Goal: Navigation & Orientation: Find specific page/section

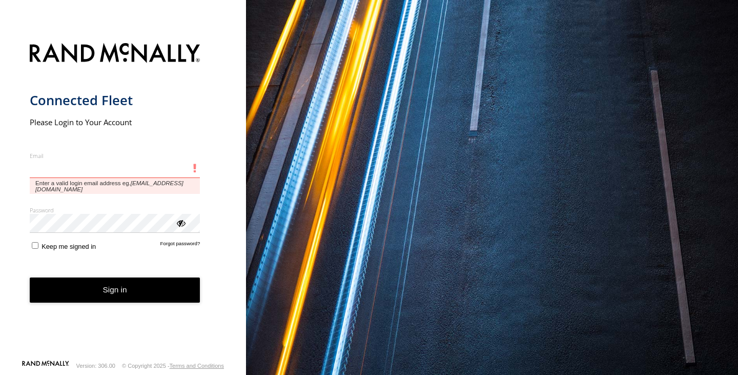
type input "**********"
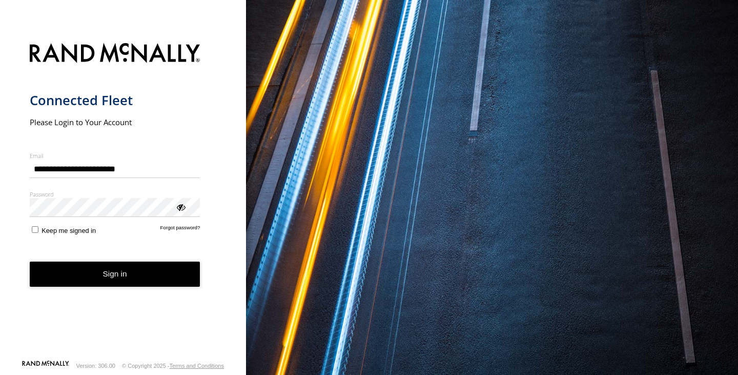
click at [73, 268] on button "Sign in" at bounding box center [115, 273] width 171 height 25
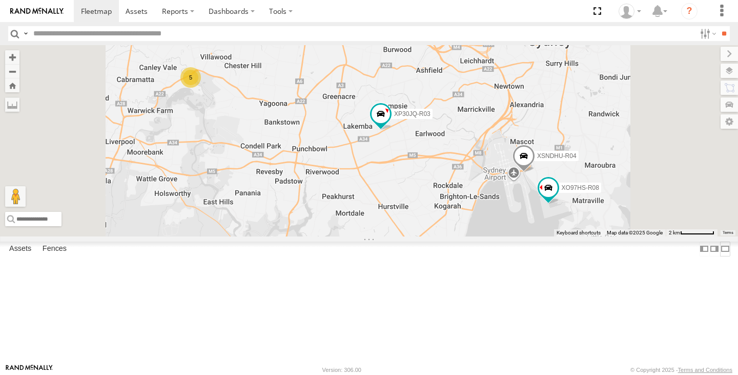
click at [720, 256] on label at bounding box center [725, 248] width 10 height 15
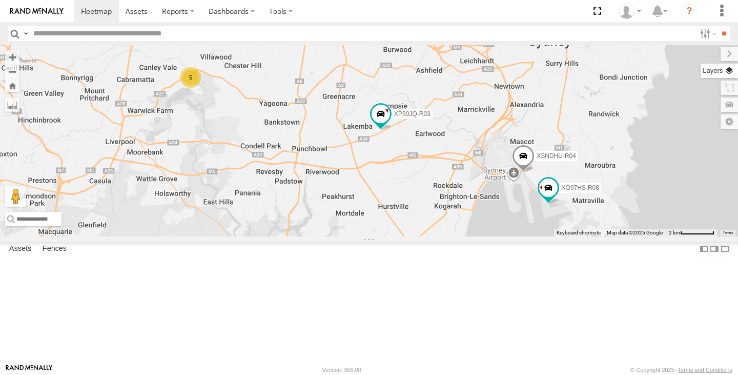
click at [732, 71] on label at bounding box center [719, 71] width 37 height 14
click at [0, 0] on span "Basemaps" at bounding box center [0, 0] width 0 height 0
click at [0, 0] on span "Satellite + Roadmap" at bounding box center [0, 0] width 0 height 0
click at [0, 0] on div "Basemaps Roadmap Terrain Satellite Satellite + Roadmap" at bounding box center [0, 0] width 0 height 0
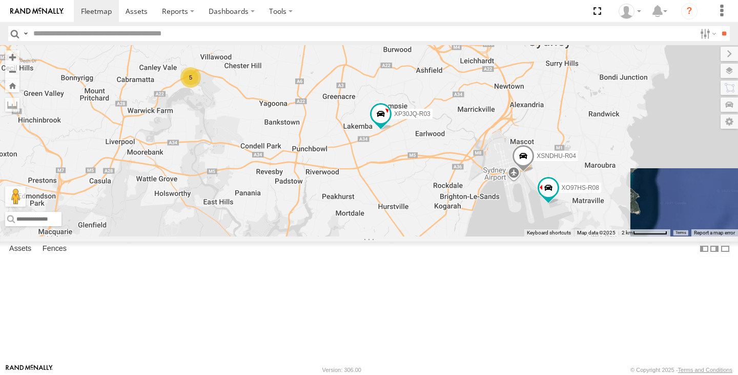
click at [0, 0] on div "Basemaps Roadmap Terrain Satellite Satellite + Roadmap" at bounding box center [0, 0] width 0 height 0
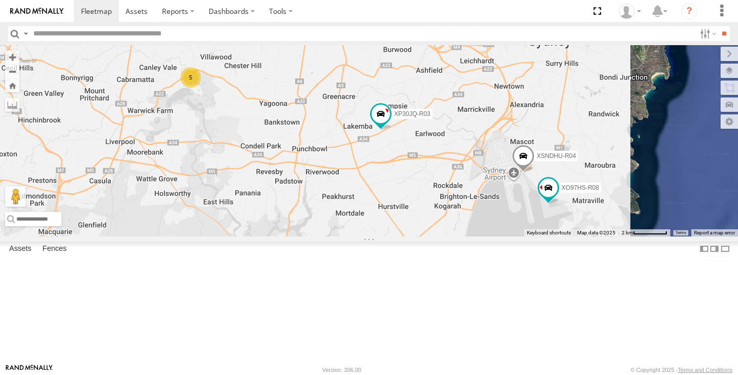
click at [0, 0] on span "Overlays" at bounding box center [0, 0] width 0 height 0
click at [0, 0] on span "Traffic" at bounding box center [0, 0] width 0 height 0
click at [704, 57] on label at bounding box center [721, 54] width 34 height 14
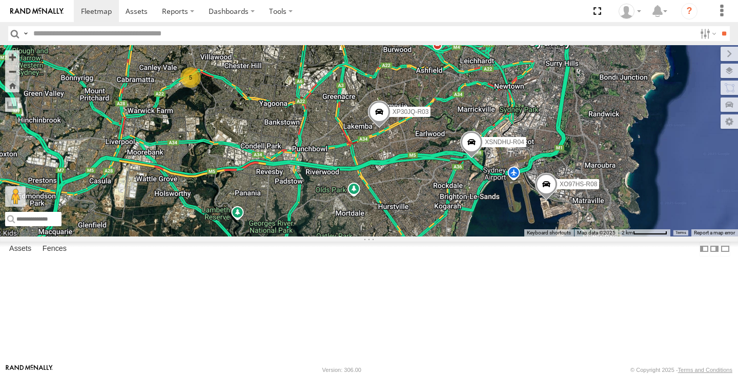
click at [374, 129] on span at bounding box center [379, 115] width 23 height 28
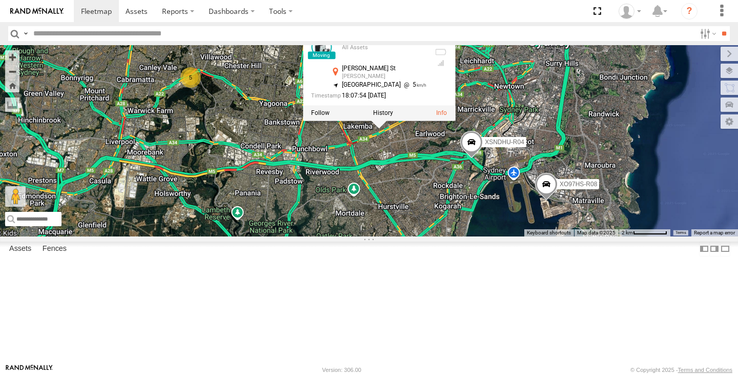
click at [397, 210] on div "XP30JQ-R03 XSNDHU-R04 XO97HS-R08 5 XP30JQ-R03 All Assets [PERSON_NAME][GEOGRAPH…" at bounding box center [369, 140] width 738 height 191
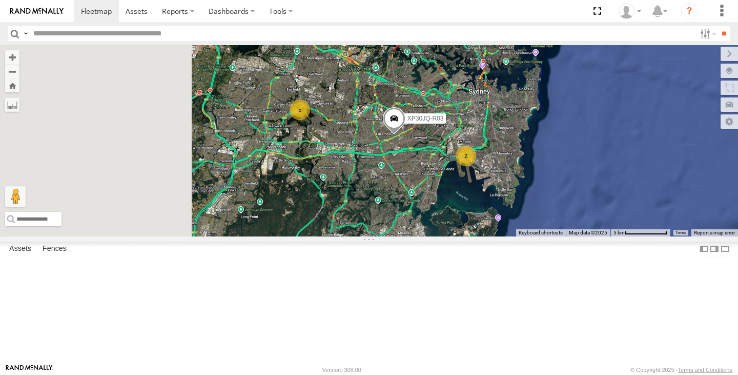
click at [395, 135] on span at bounding box center [394, 122] width 23 height 28
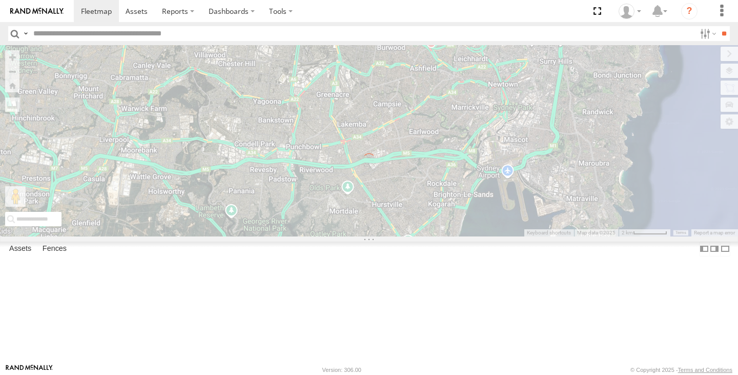
drag, startPoint x: 365, startPoint y: 171, endPoint x: 235, endPoint y: 77, distance: 160.4
click at [235, 77] on div "← Move left → Move right ↑ Move up ↓ Move down + Zoom in - Zoom out Home Jump l…" at bounding box center [369, 140] width 738 height 191
